Goal: Task Accomplishment & Management: Use online tool/utility

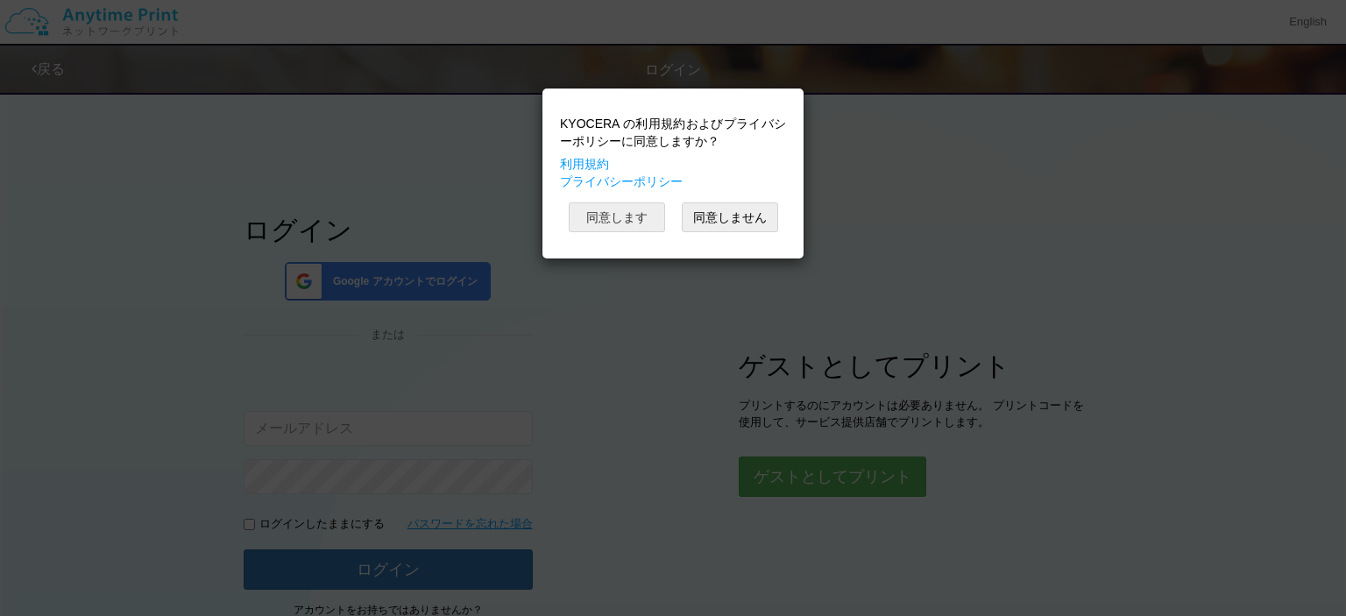
click at [612, 216] on button "同意します" at bounding box center [617, 217] width 96 height 30
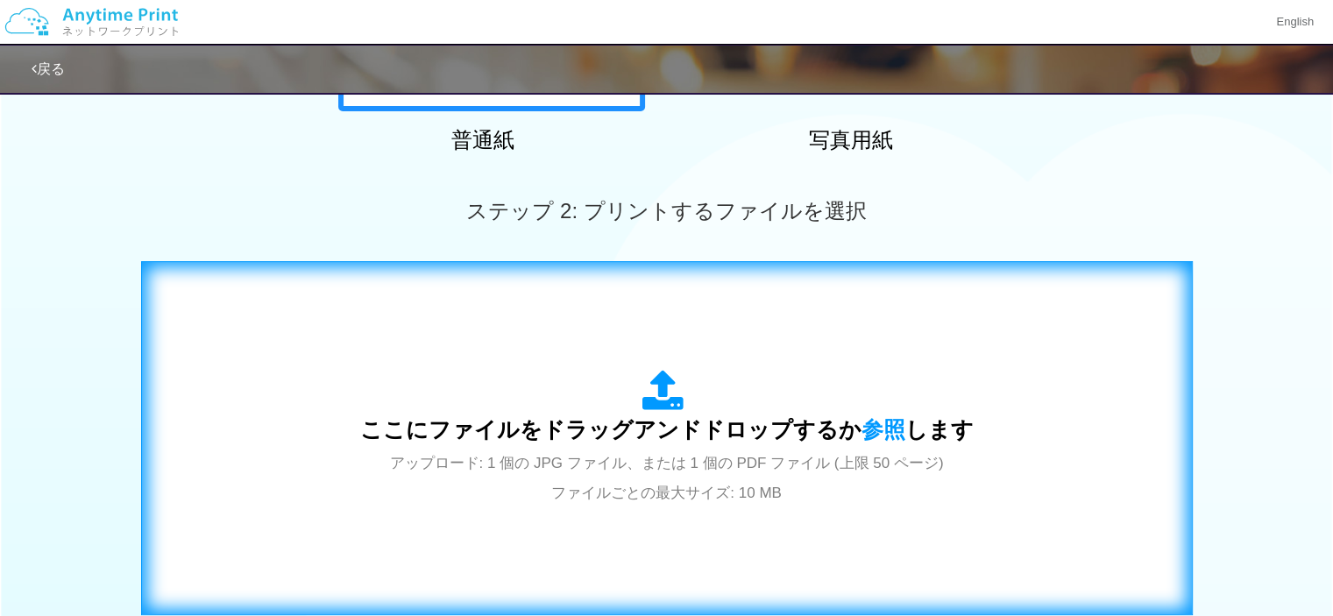
scroll to position [579, 0]
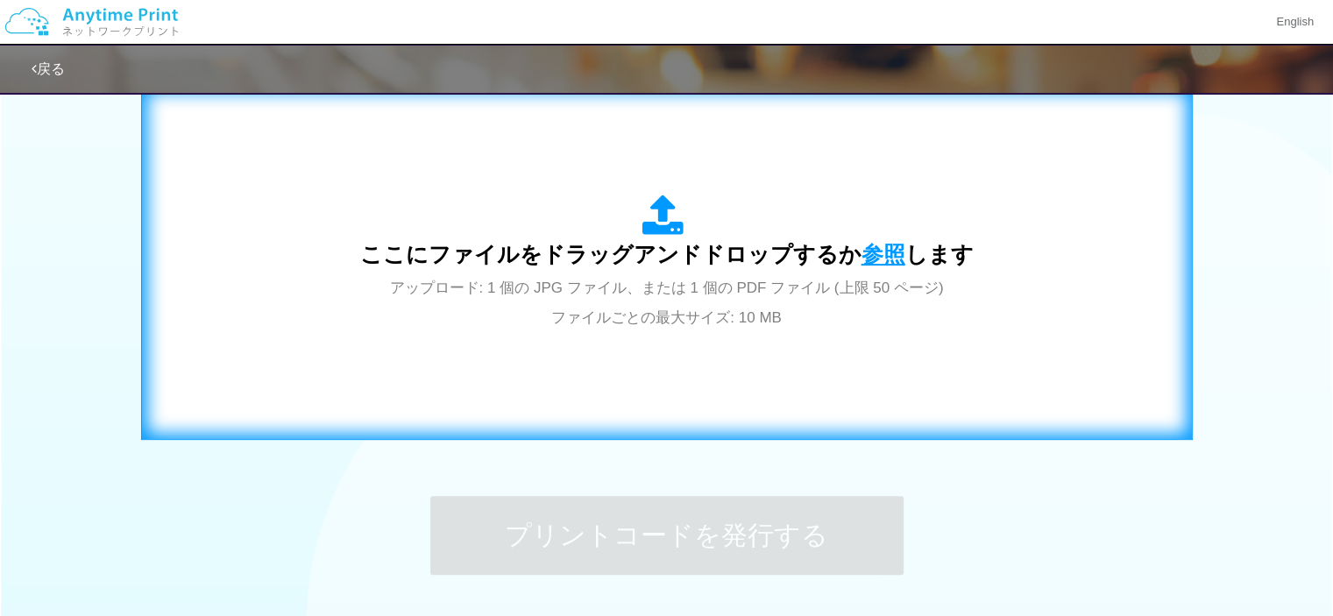
click at [869, 249] on span "参照" at bounding box center [883, 254] width 44 height 25
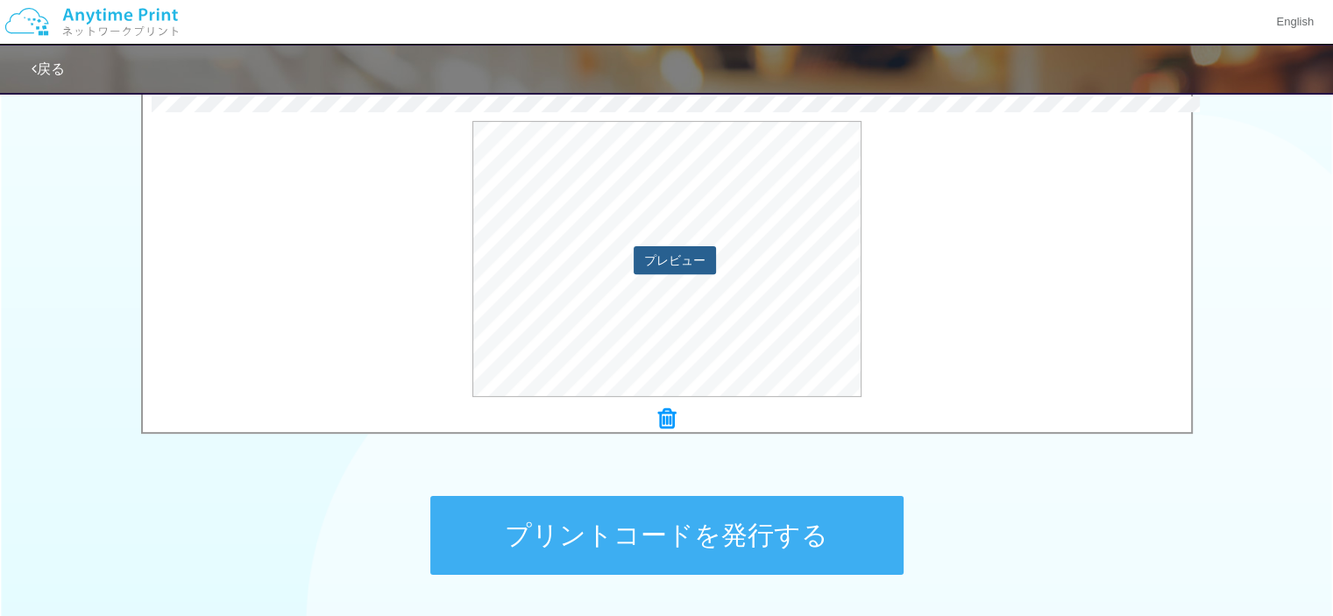
click at [670, 259] on button "プレビュー" at bounding box center [675, 260] width 82 height 28
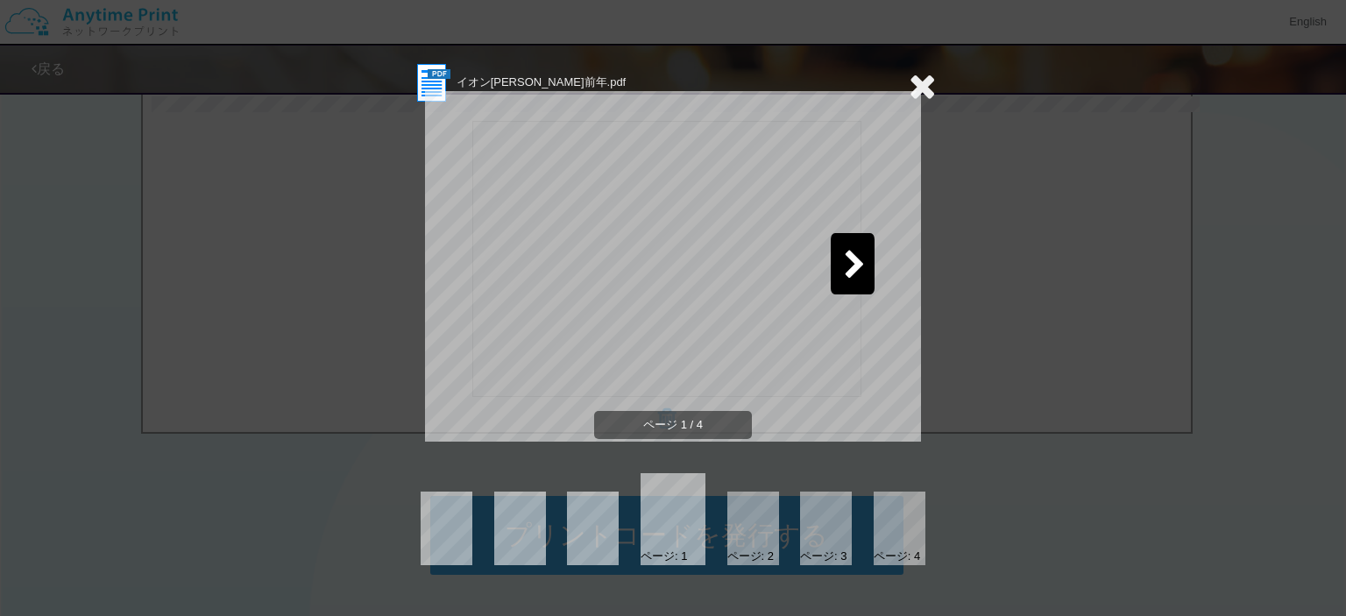
click at [851, 259] on icon at bounding box center [855, 266] width 22 height 31
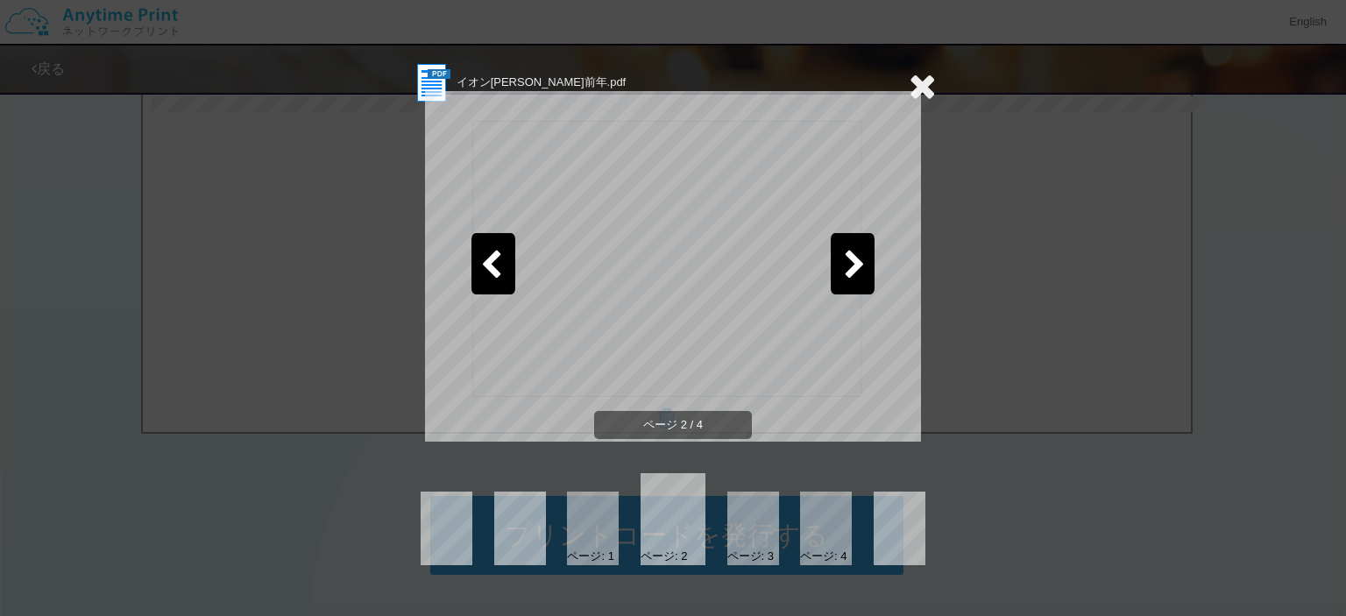
click at [854, 259] on icon at bounding box center [855, 266] width 22 height 31
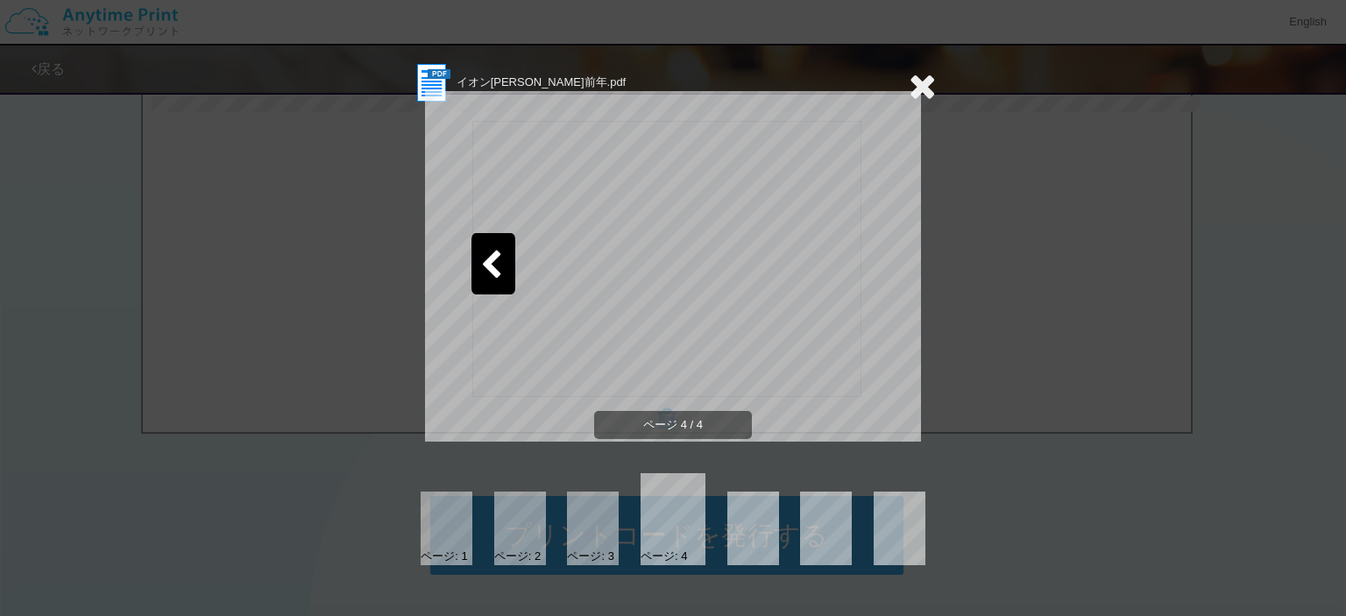
click at [1064, 528] on div "イオン[PERSON_NAME]前年.pdf ページ 4 / 4 ページ: 1 ページ: 2 ページ: 3 ページ: 4" at bounding box center [673, 308] width 1346 height 616
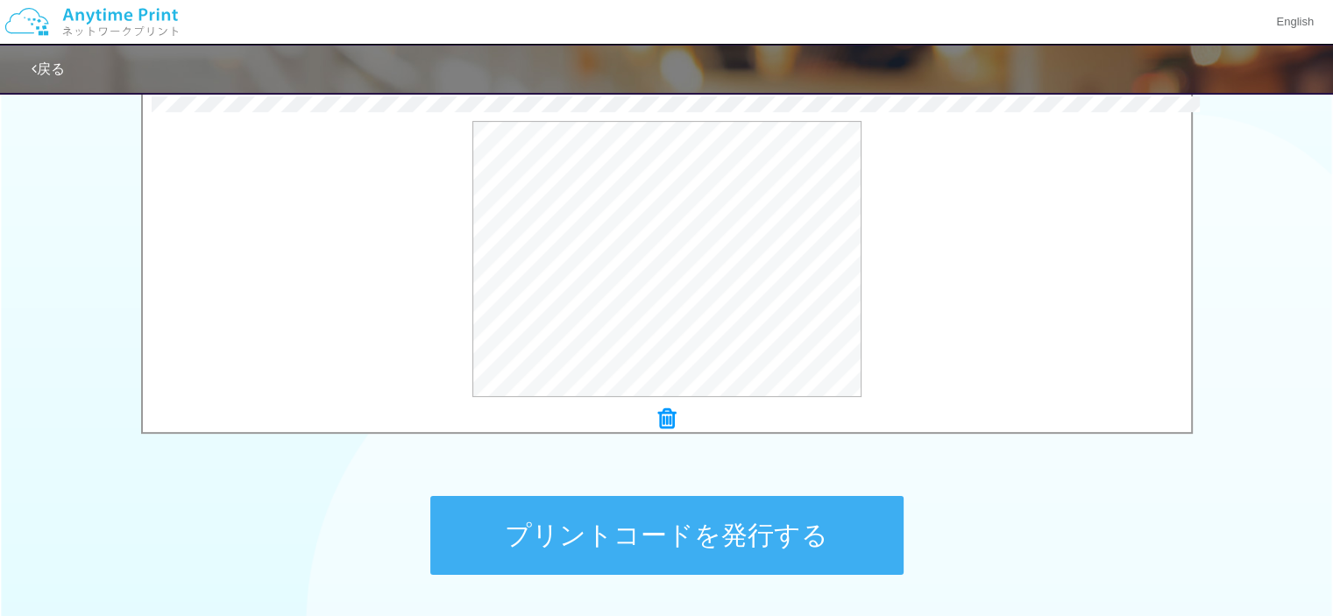
click at [701, 535] on button "プリントコードを発行する" at bounding box center [666, 535] width 473 height 79
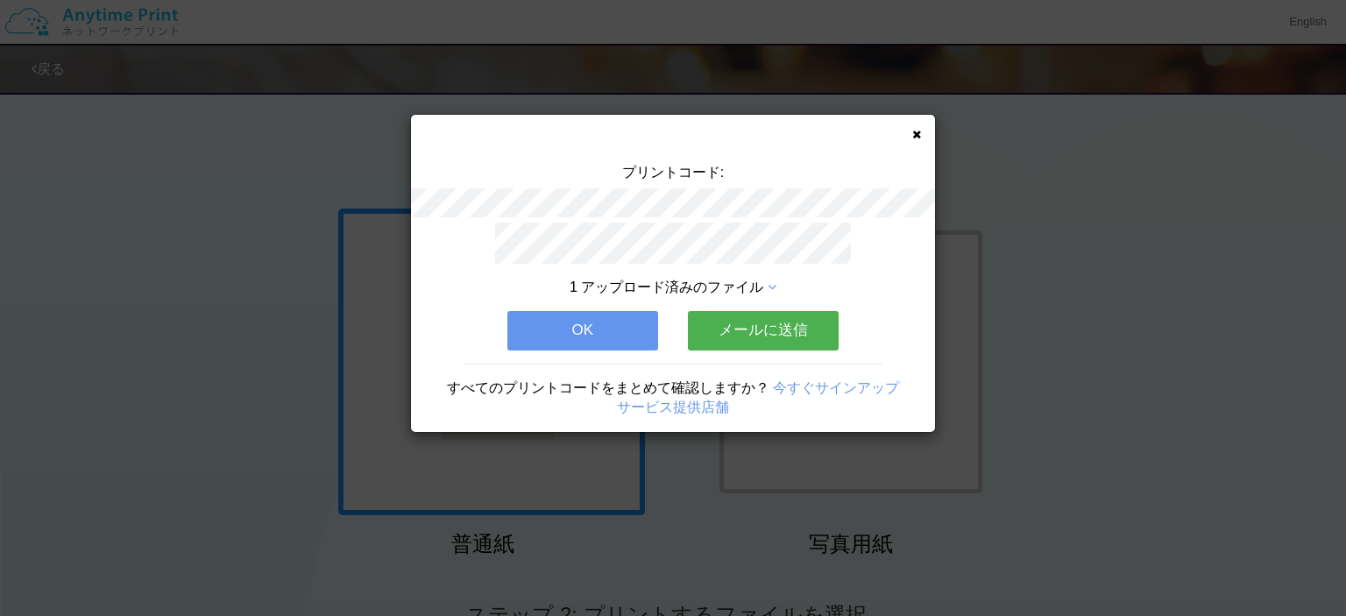
click at [758, 325] on button "メールに送信" at bounding box center [763, 330] width 151 height 39
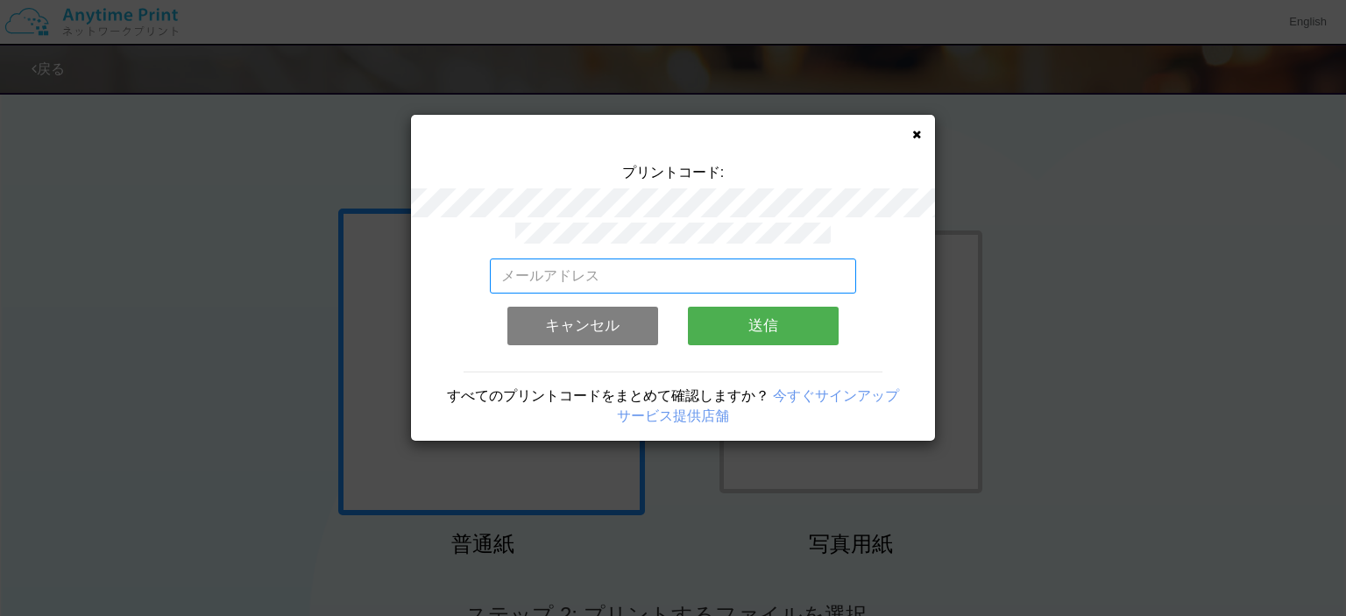
click at [586, 269] on input "email" at bounding box center [673, 276] width 367 height 35
type input "[EMAIL_ADDRESS][DOMAIN_NAME]"
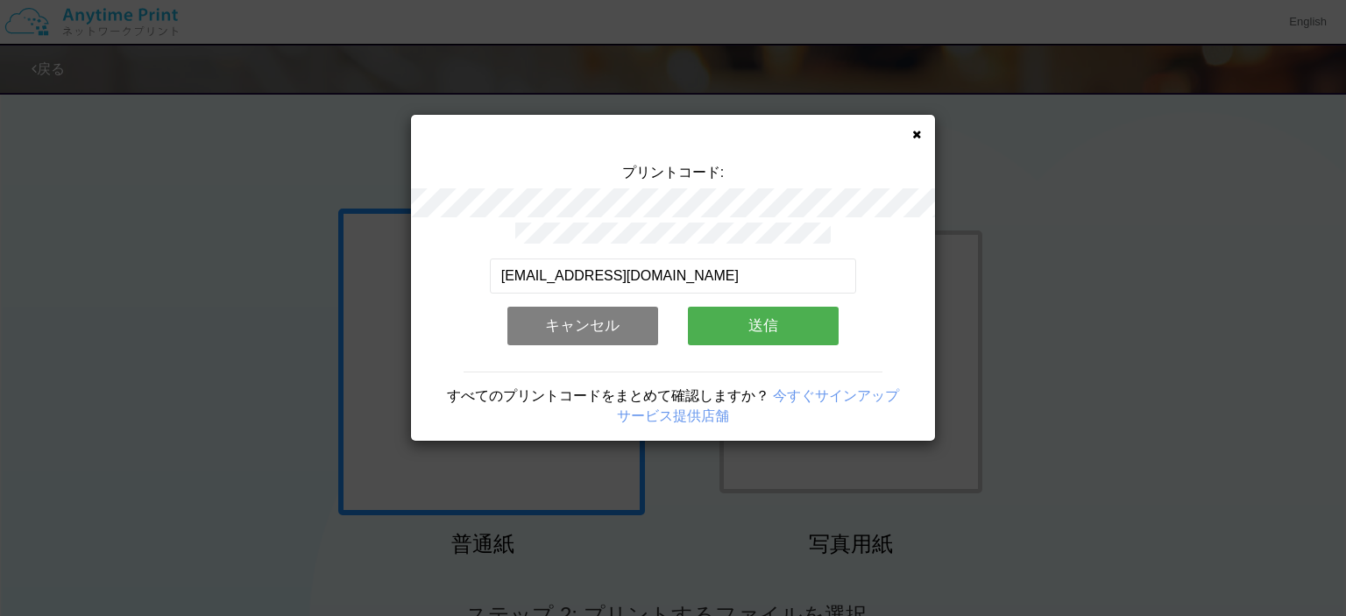
click at [755, 318] on button "送信" at bounding box center [763, 326] width 151 height 39
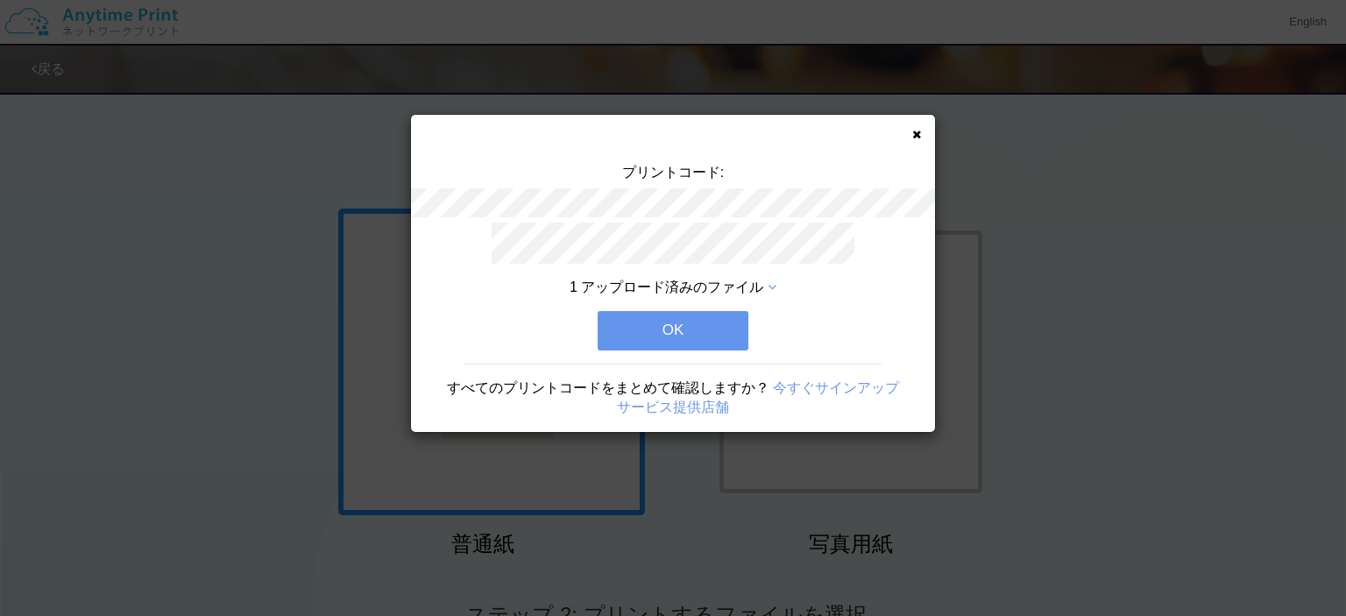
click at [699, 325] on button "OK" at bounding box center [673, 330] width 151 height 39
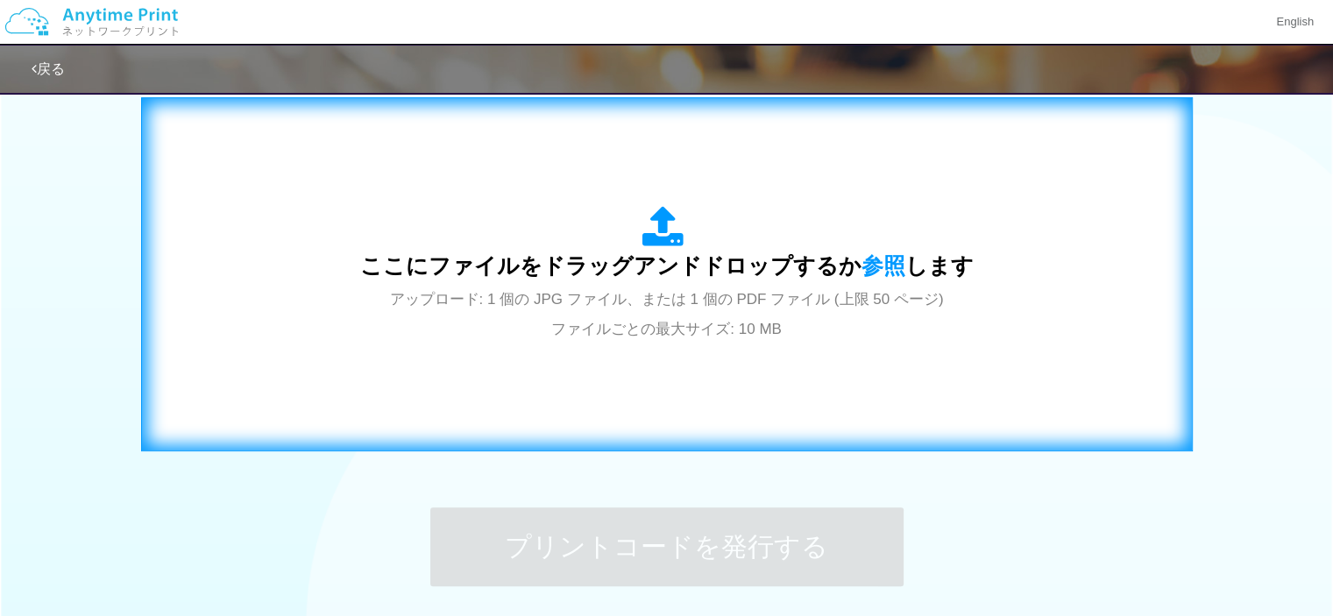
scroll to position [613, 0]
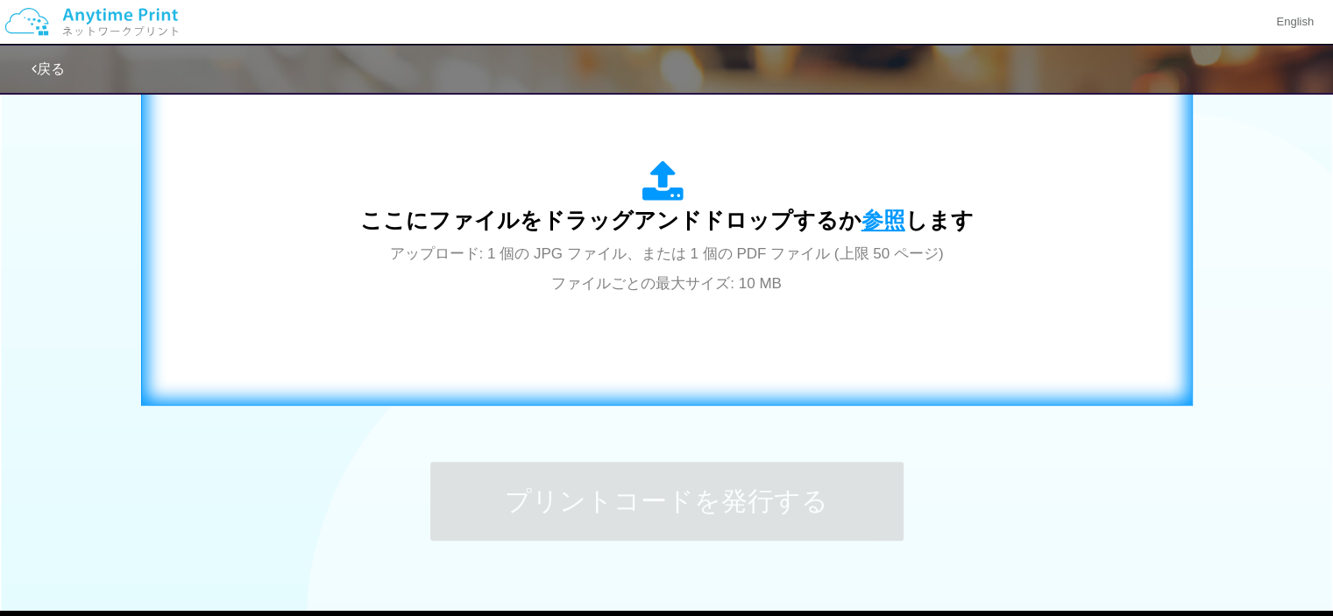
click at [861, 216] on span "参照" at bounding box center [883, 220] width 44 height 25
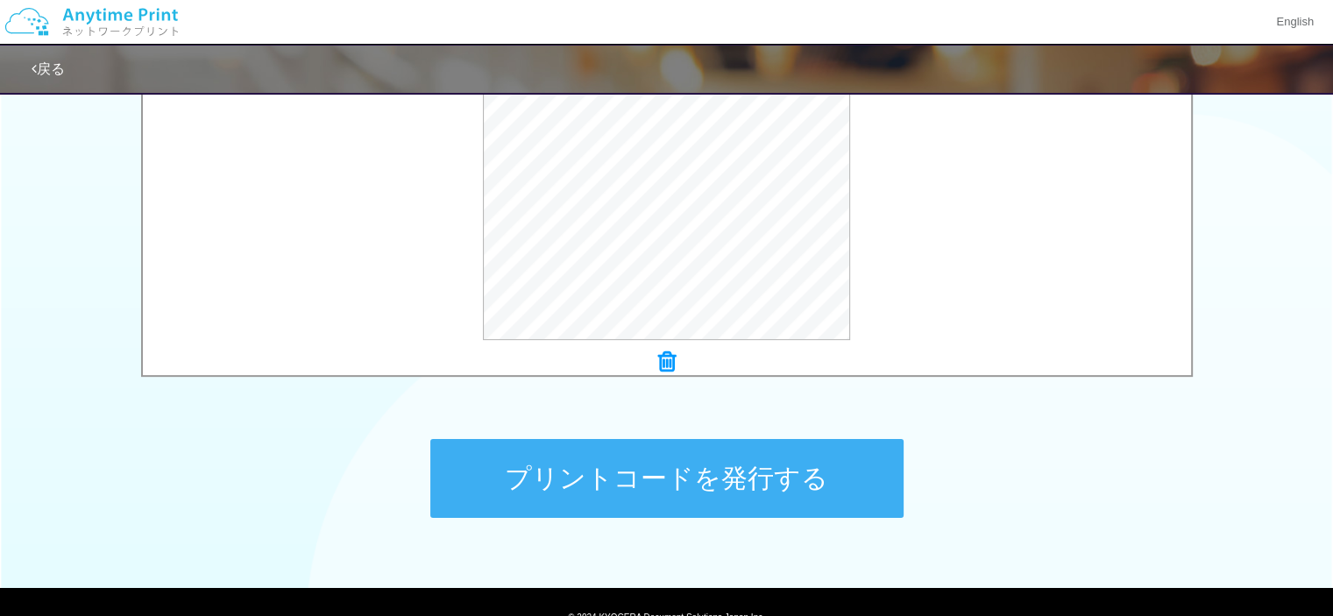
scroll to position [541, 0]
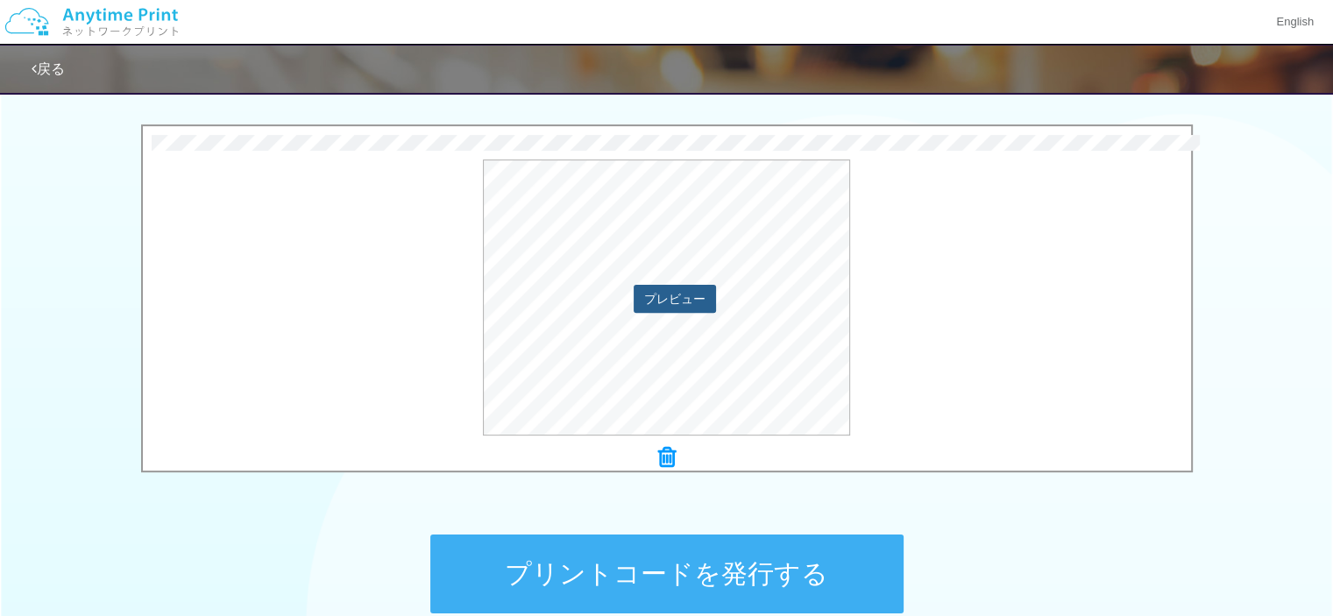
click at [702, 307] on button "プレビュー" at bounding box center [675, 299] width 82 height 28
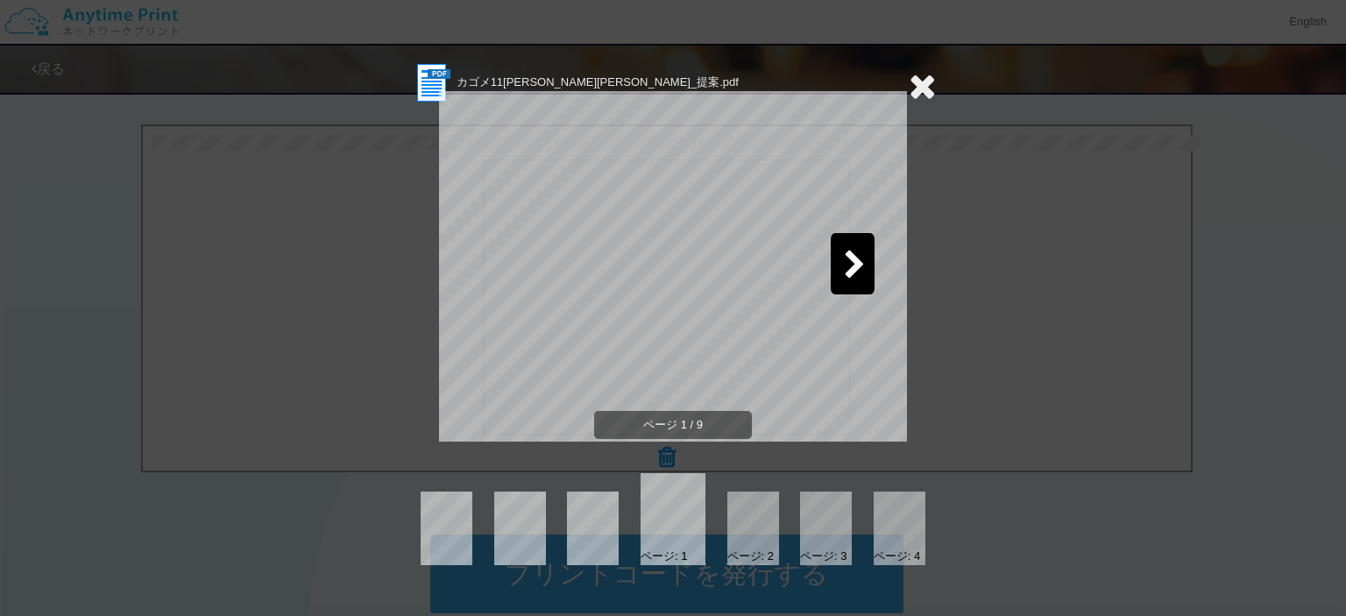
click at [851, 269] on icon at bounding box center [855, 266] width 22 height 31
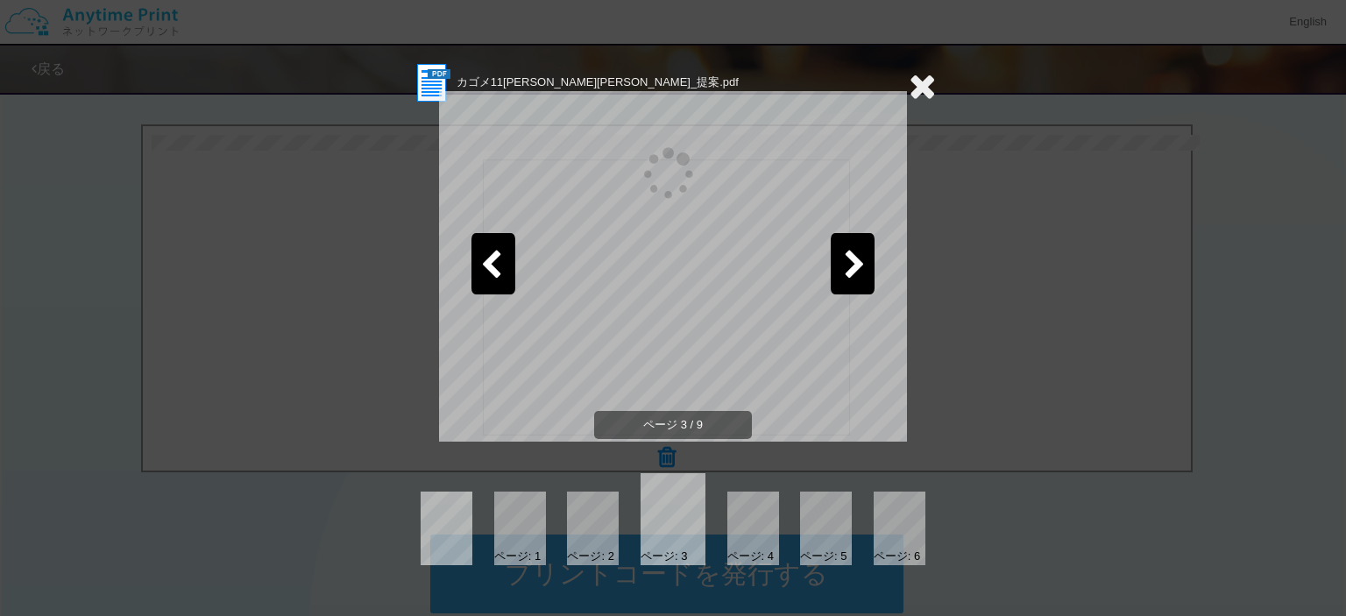
click at [851, 269] on icon at bounding box center [855, 266] width 22 height 31
click at [927, 87] on icon at bounding box center [922, 85] width 27 height 35
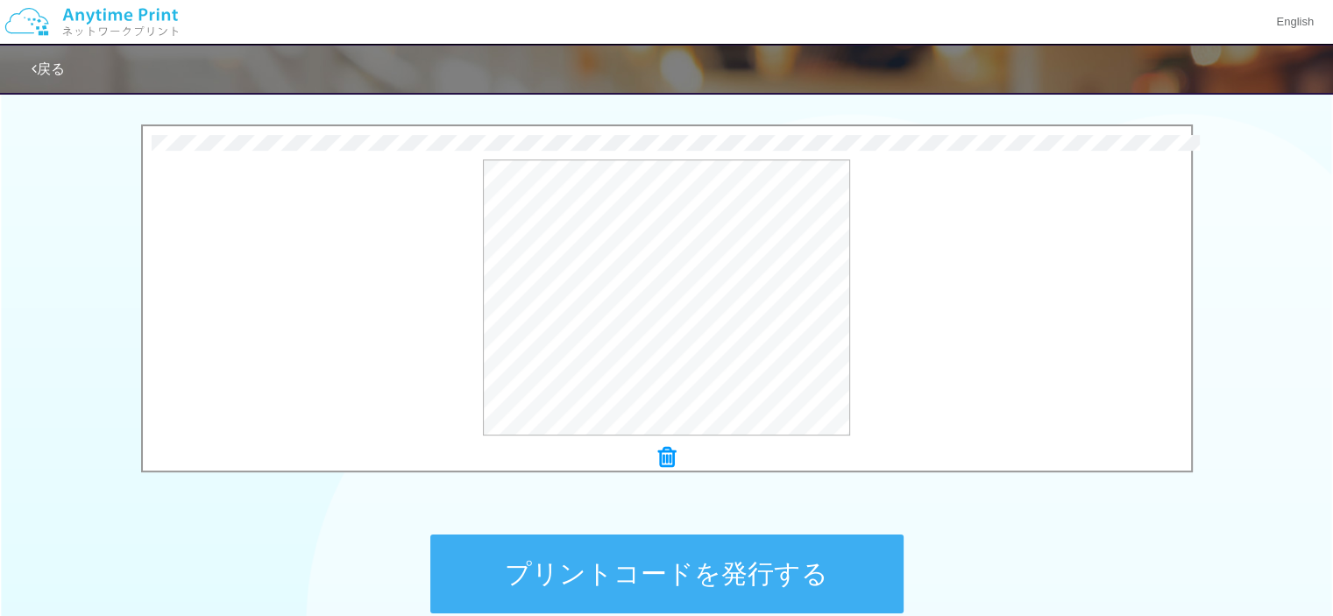
click at [764, 547] on button "プリントコードを発行する" at bounding box center [666, 574] width 473 height 79
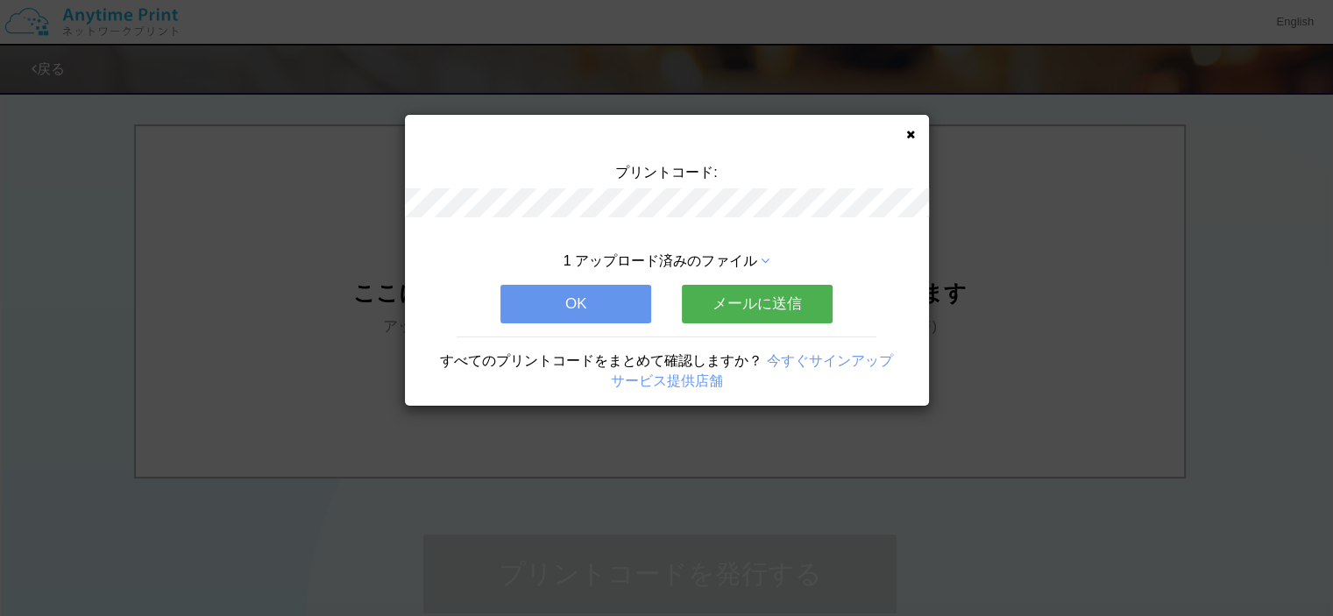
scroll to position [0, 0]
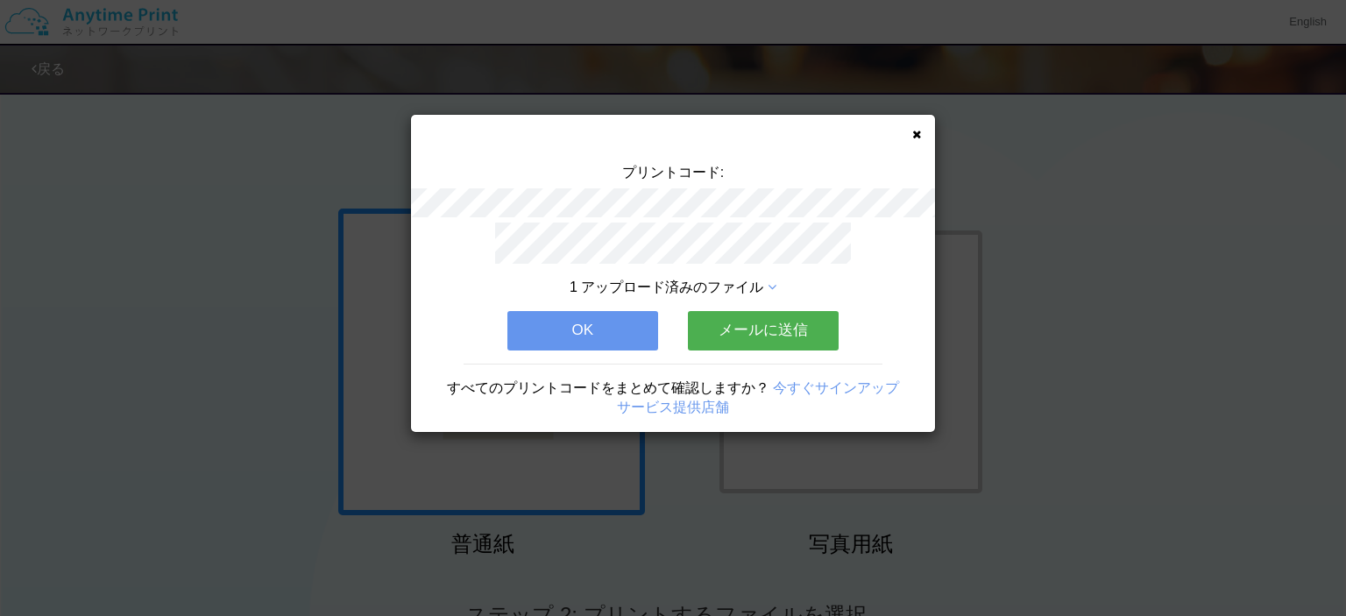
click at [770, 327] on button "メールに送信" at bounding box center [763, 330] width 151 height 39
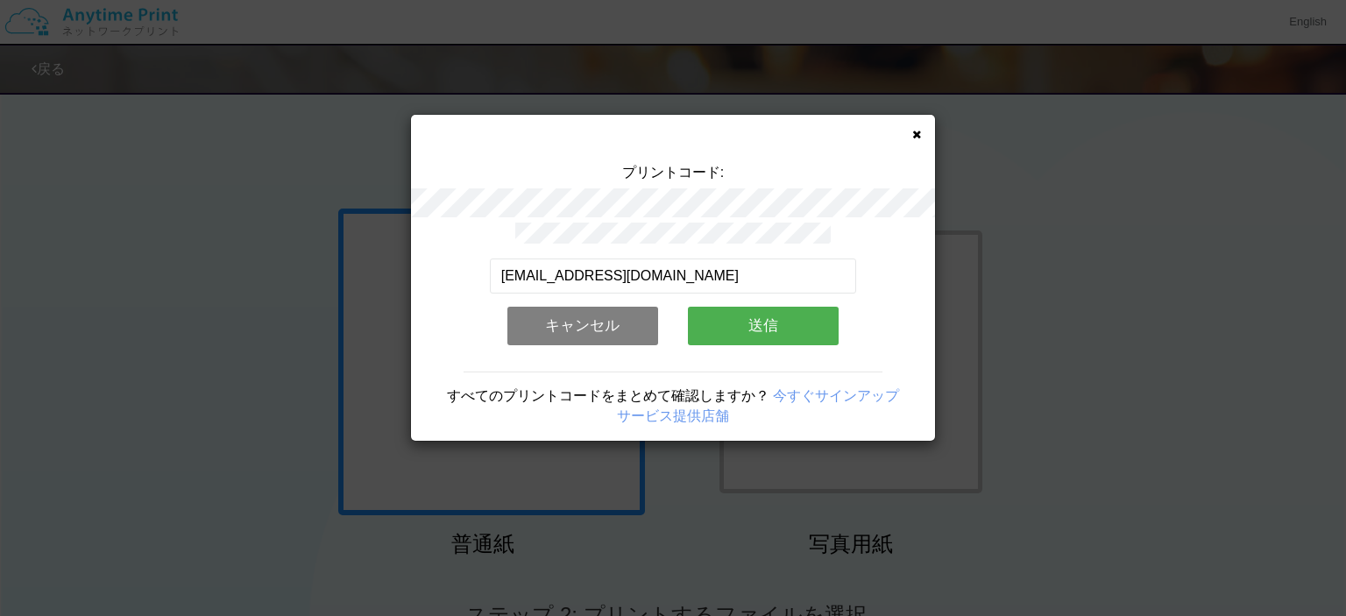
click at [765, 325] on button "送信" at bounding box center [763, 326] width 151 height 39
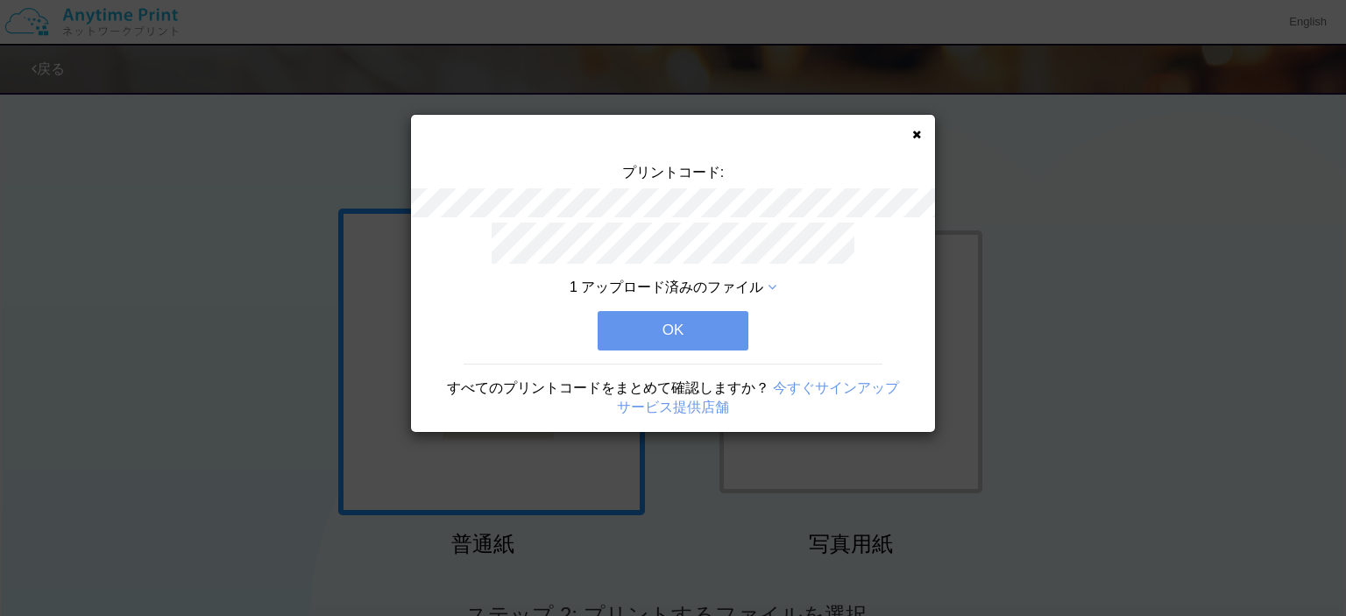
click at [694, 315] on button "OK" at bounding box center [673, 330] width 151 height 39
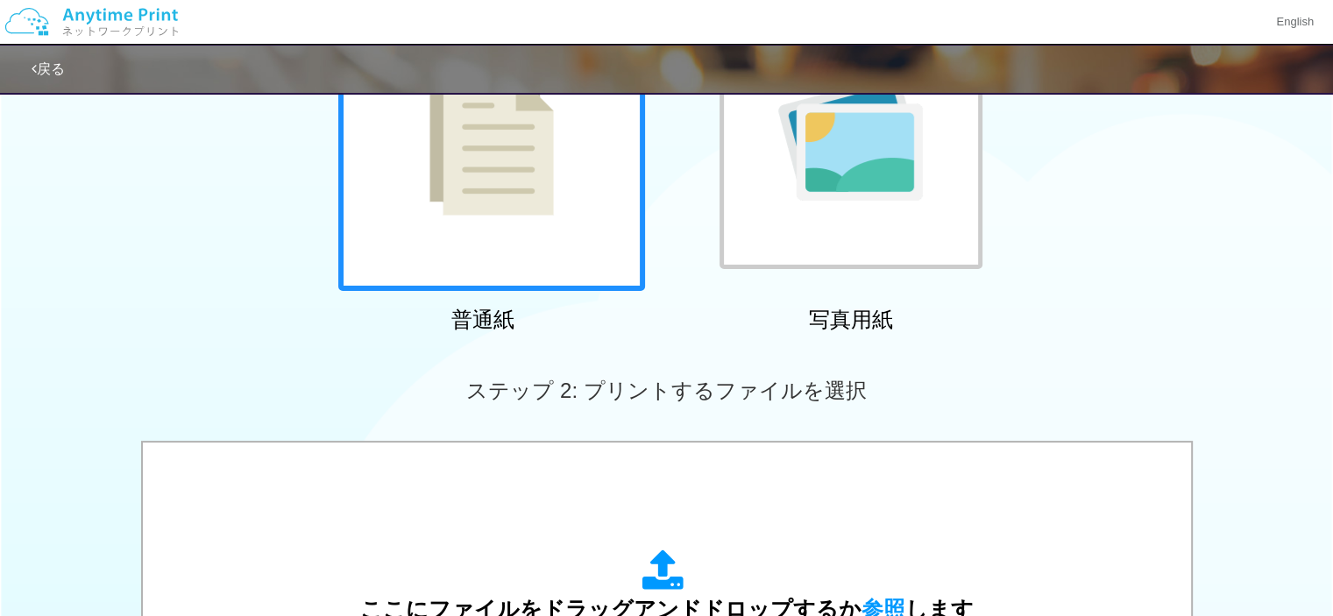
scroll to position [351, 0]
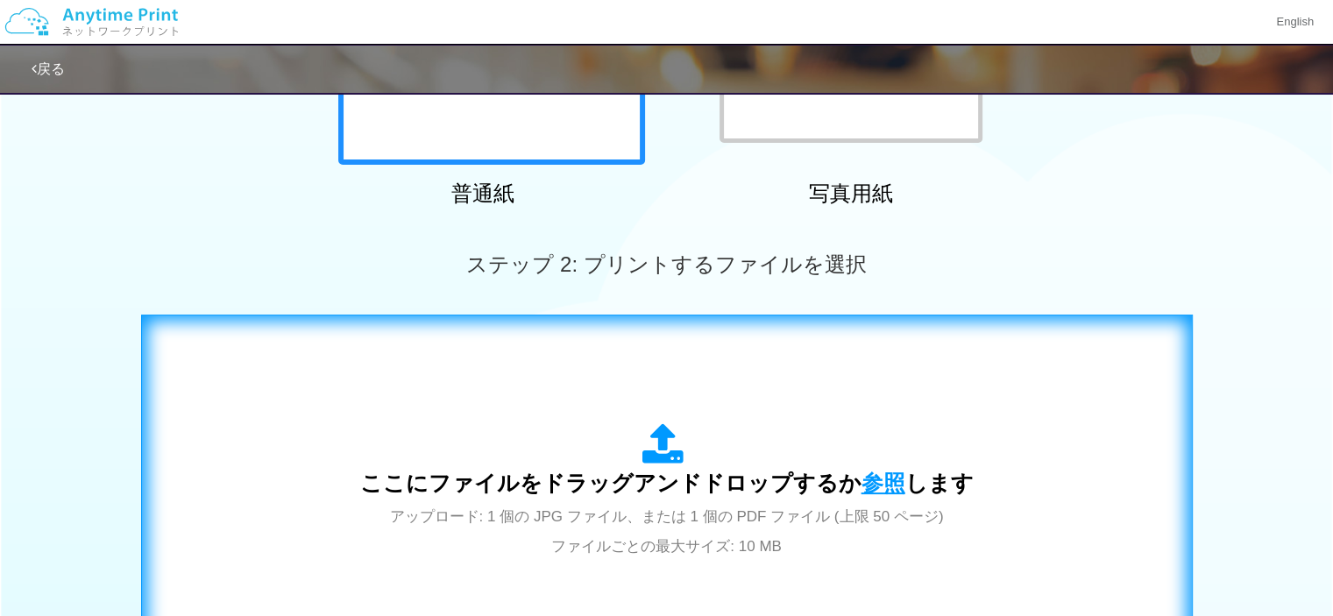
click at [866, 489] on span "参照" at bounding box center [883, 483] width 44 height 25
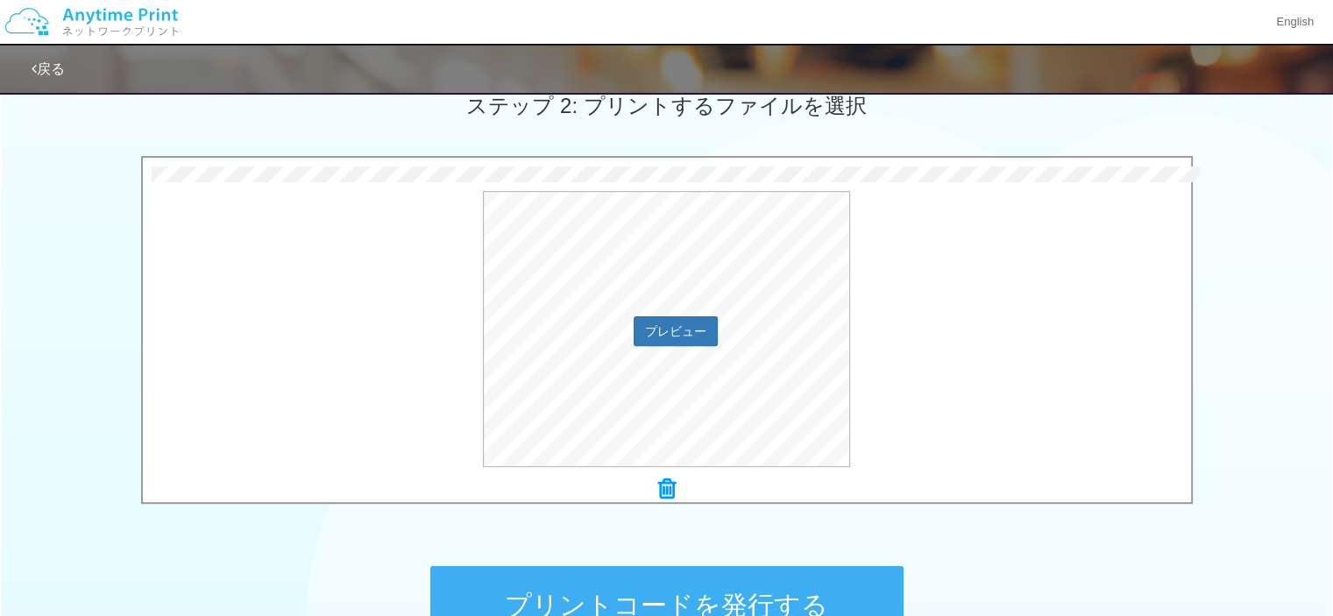
scroll to position [613, 0]
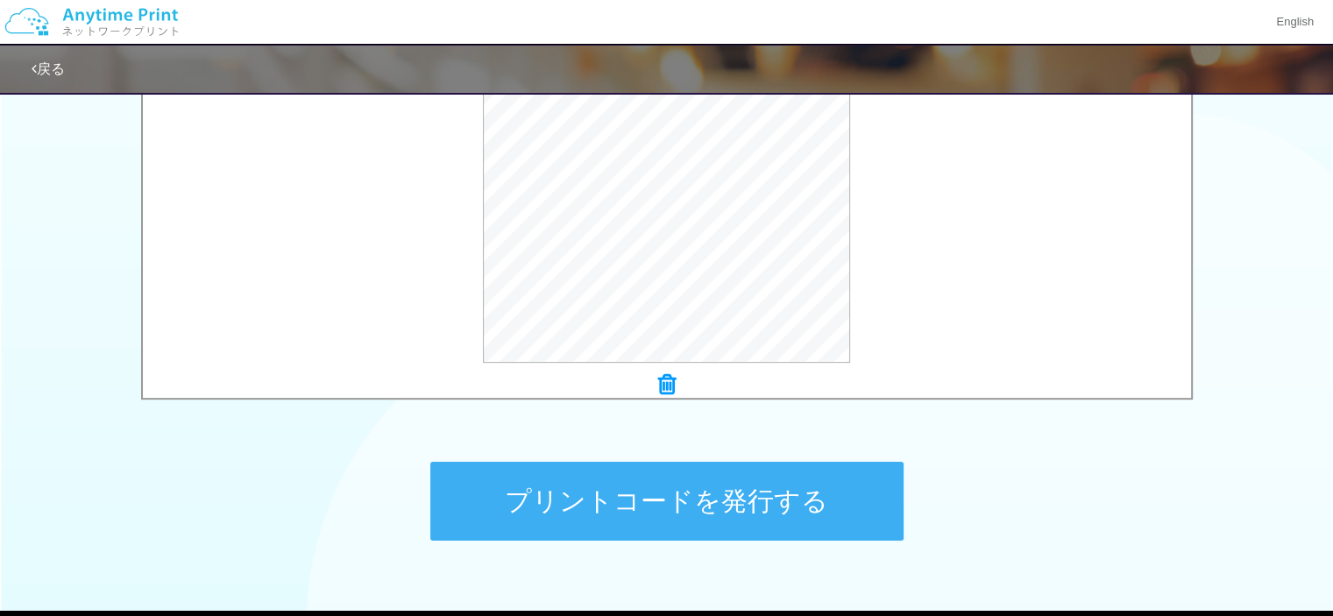
click at [666, 497] on button "プリントコードを発行する" at bounding box center [666, 501] width 473 height 79
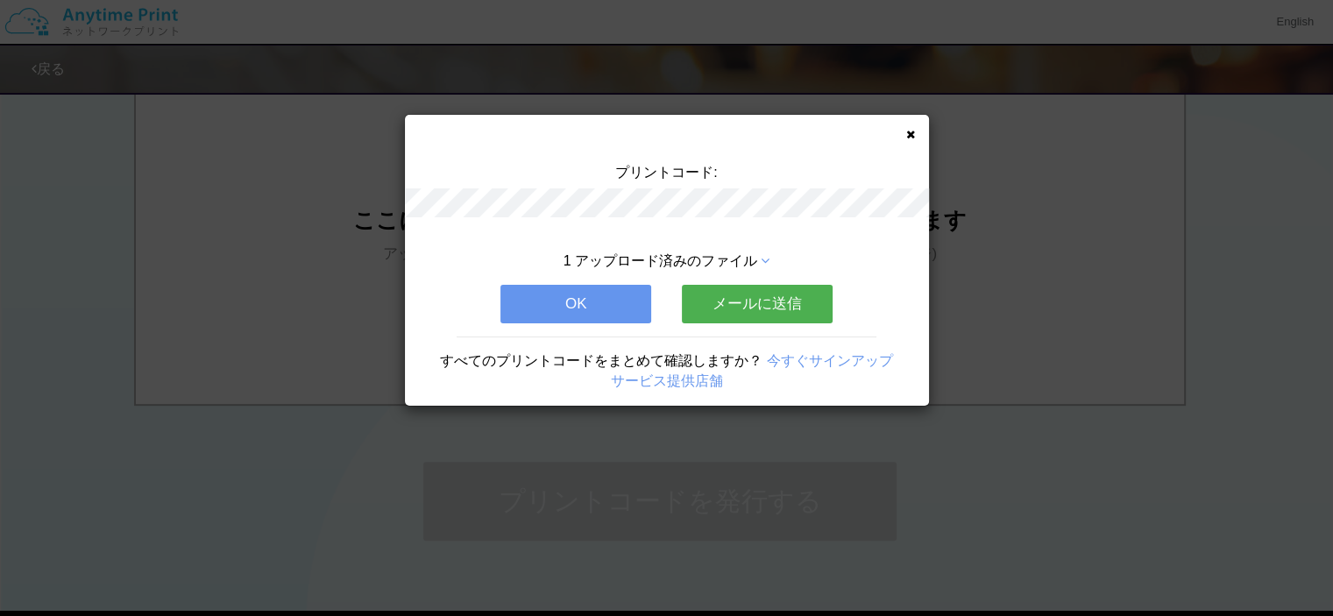
scroll to position [0, 0]
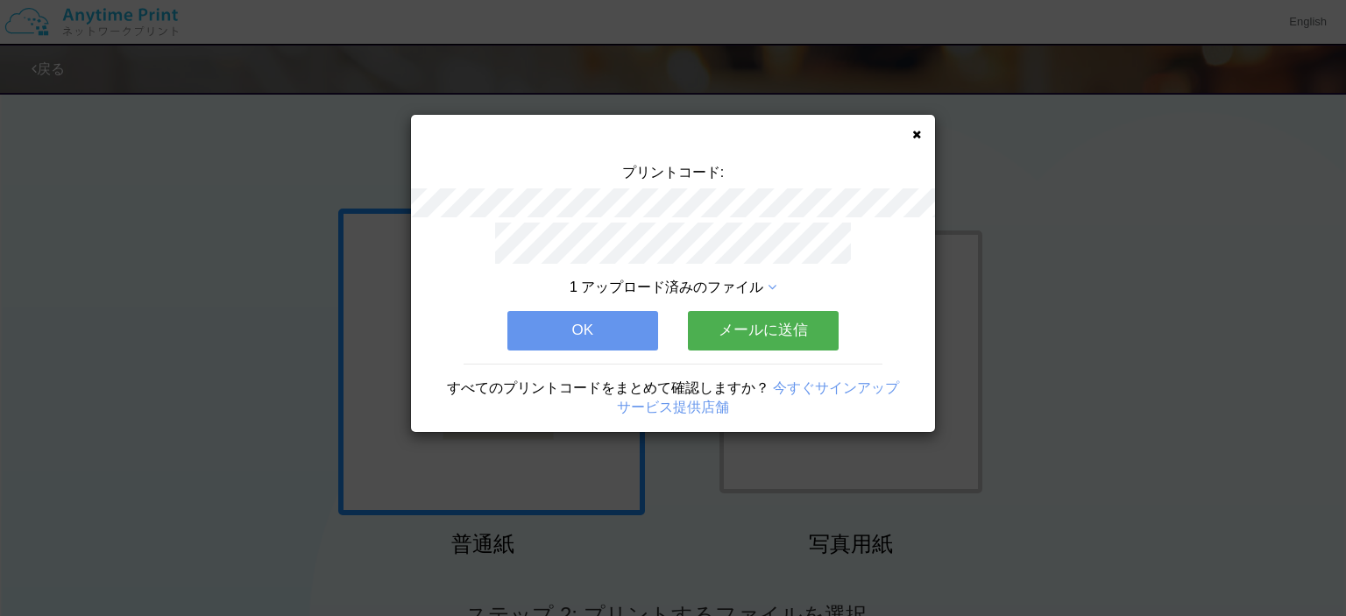
click at [754, 329] on button "メールに送信" at bounding box center [763, 330] width 151 height 39
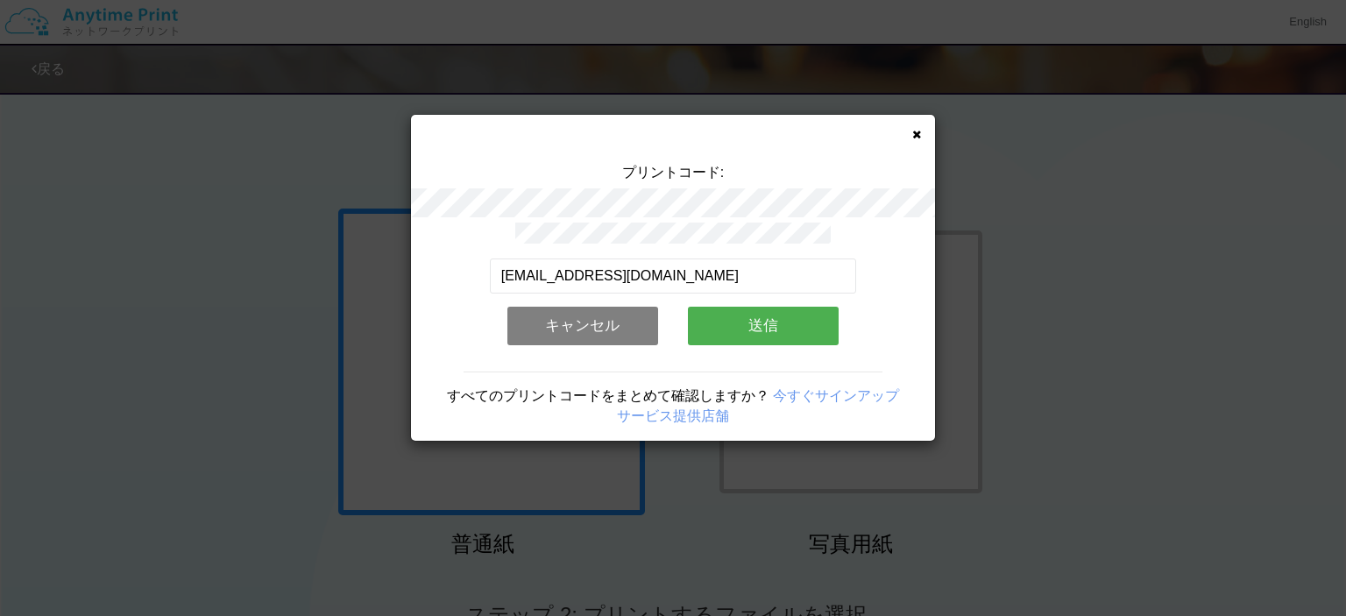
click at [742, 318] on button "送信" at bounding box center [763, 326] width 151 height 39
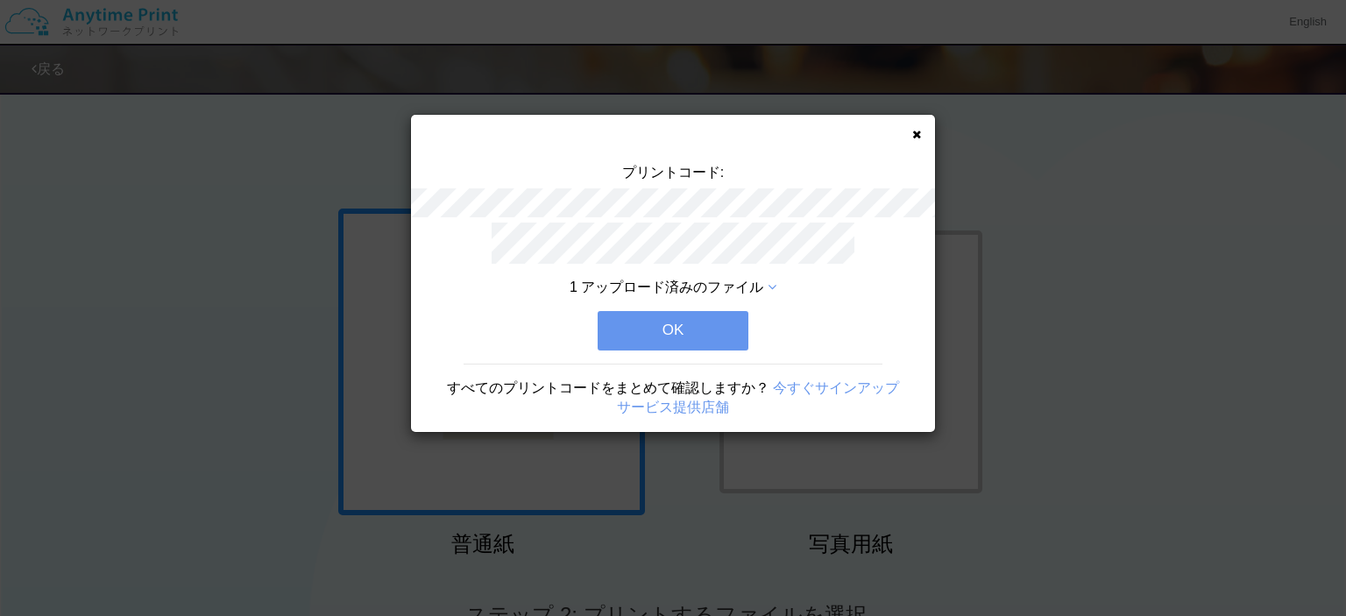
click at [665, 327] on button "OK" at bounding box center [673, 330] width 151 height 39
